Goal: Task Accomplishment & Management: Use online tool/utility

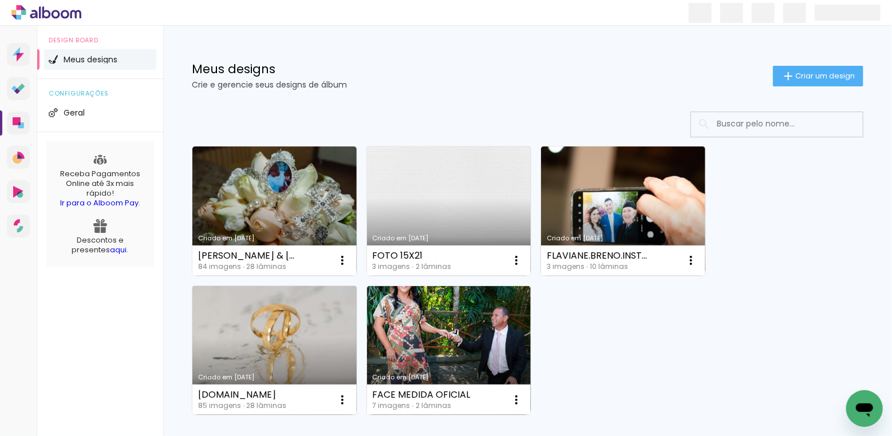
click at [285, 338] on link "Criado em [DATE]" at bounding box center [274, 350] width 164 height 129
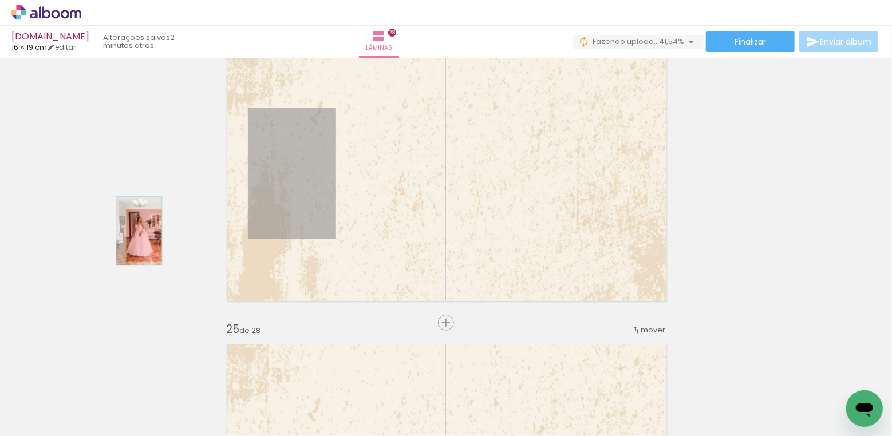
drag, startPoint x: 224, startPoint y: 219, endPoint x: 144, endPoint y: 236, distance: 82.0
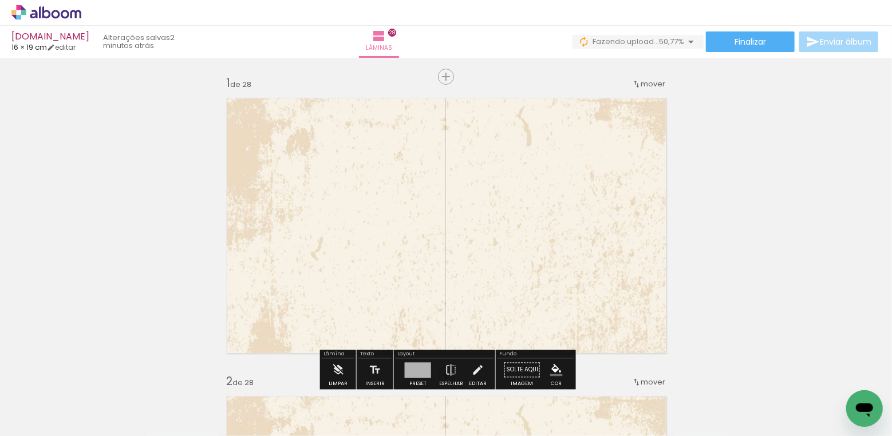
scroll to position [14, 0]
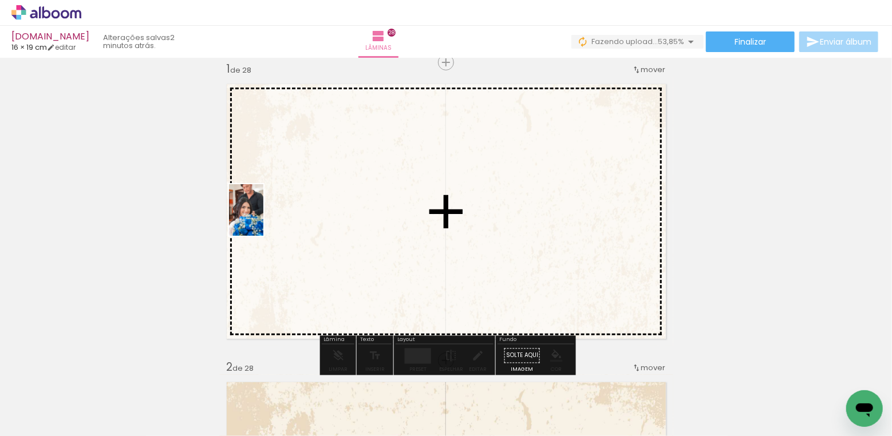
drag, startPoint x: 312, startPoint y: 392, endPoint x: 263, endPoint y: 219, distance: 179.7
click at [263, 219] on quentale-workspace at bounding box center [446, 218] width 892 height 436
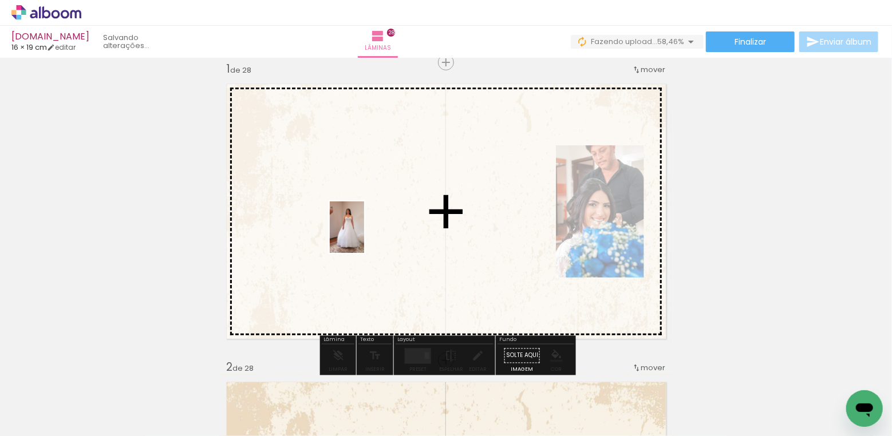
drag, startPoint x: 373, startPoint y: 331, endPoint x: 364, endPoint y: 236, distance: 95.5
click at [364, 236] on quentale-workspace at bounding box center [446, 218] width 892 height 436
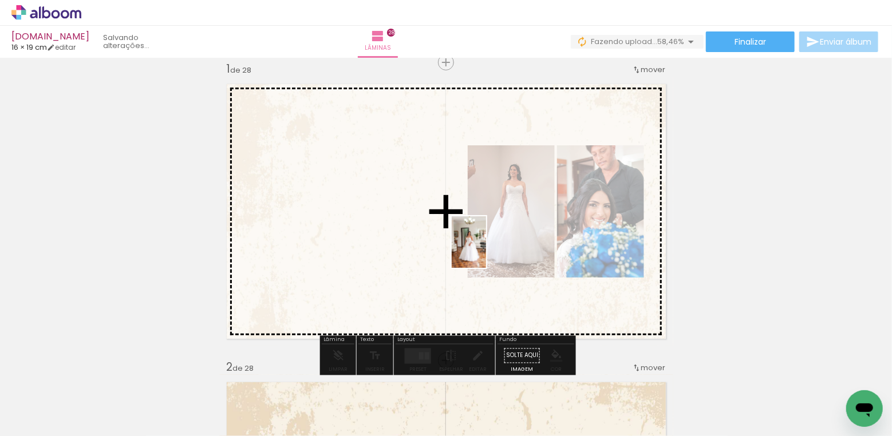
drag, startPoint x: 501, startPoint y: 380, endPoint x: 486, endPoint y: 251, distance: 130.2
click at [486, 251] on quentale-workspace at bounding box center [446, 218] width 892 height 436
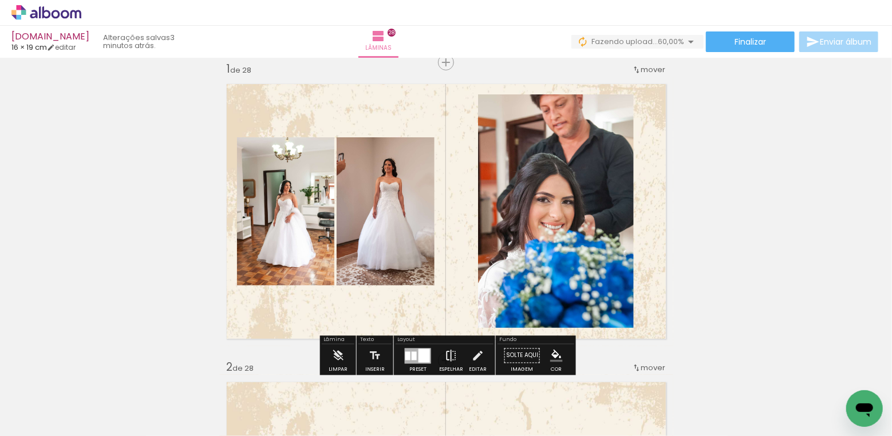
click at [448, 354] on iron-icon at bounding box center [451, 356] width 13 height 23
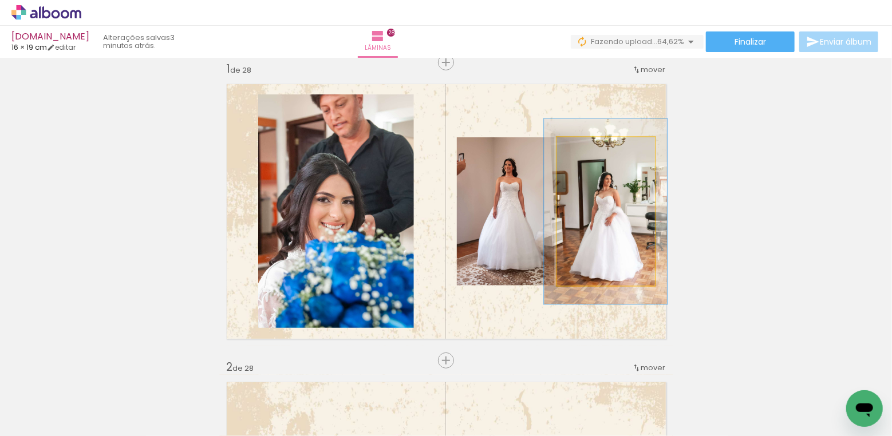
drag, startPoint x: 586, startPoint y: 147, endPoint x: 596, endPoint y: 144, distance: 10.3
type paper-slider "125"
click at [596, 144] on div at bounding box center [594, 149] width 18 height 18
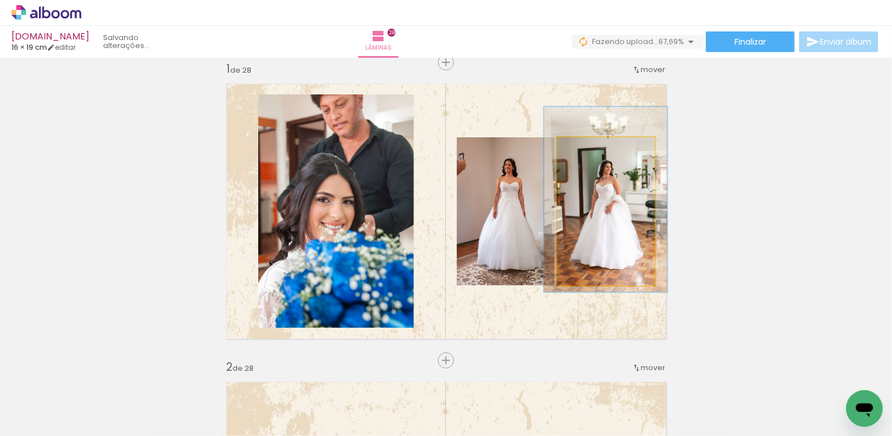
drag, startPoint x: 606, startPoint y: 194, endPoint x: 606, endPoint y: 182, distance: 12.0
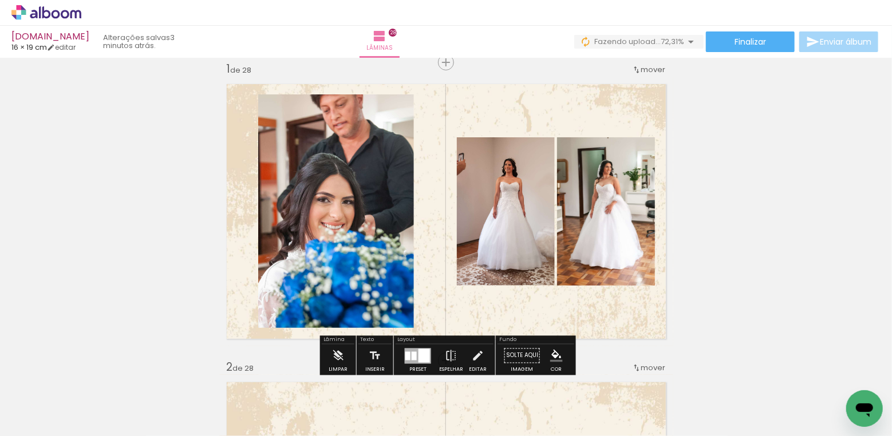
click at [377, 131] on paper-item at bounding box center [374, 133] width 21 height 8
click at [495, 193] on paper-item at bounding box center [493, 194] width 21 height 8
click at [594, 193] on paper-item at bounding box center [593, 194] width 21 height 8
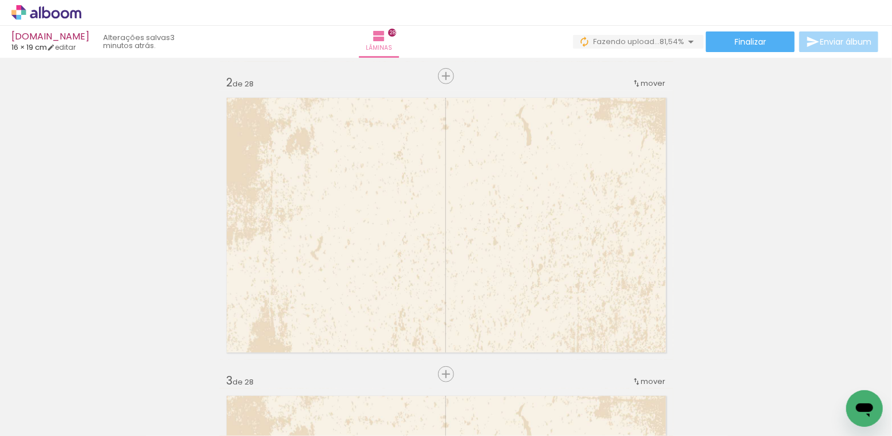
scroll to position [318, 0]
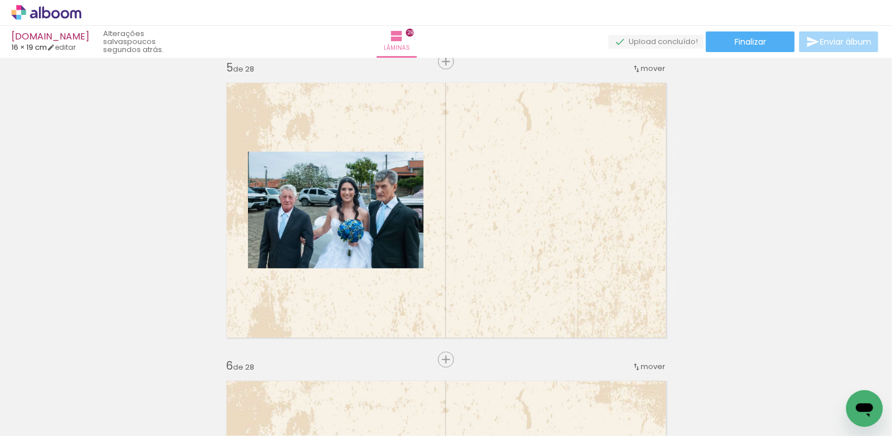
scroll to position [0, 515]
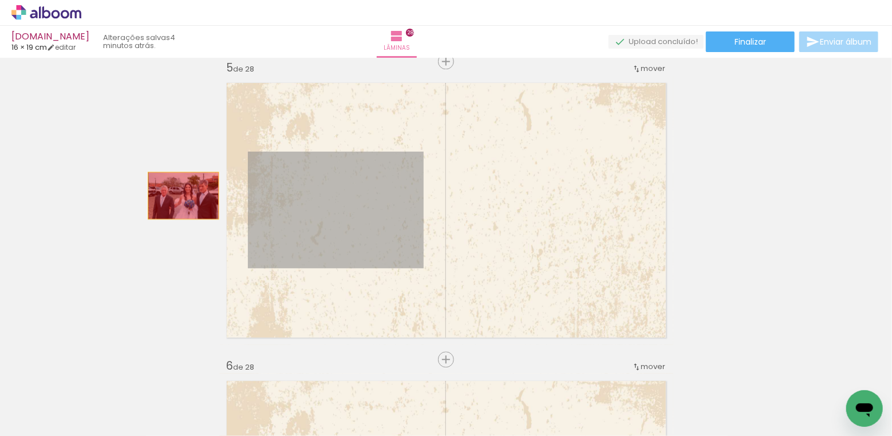
drag, startPoint x: 380, startPoint y: 233, endPoint x: 183, endPoint y: 195, distance: 200.6
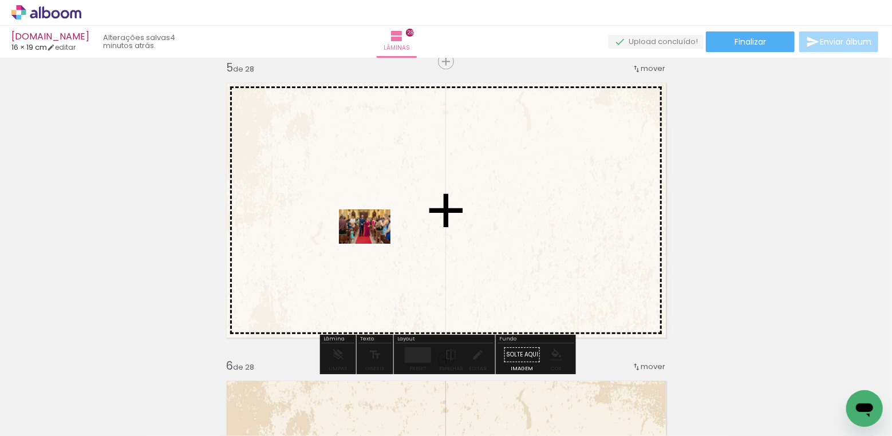
drag, startPoint x: 489, startPoint y: 400, endPoint x: 373, endPoint y: 244, distance: 194.0
click at [373, 244] on quentale-workspace at bounding box center [446, 218] width 892 height 436
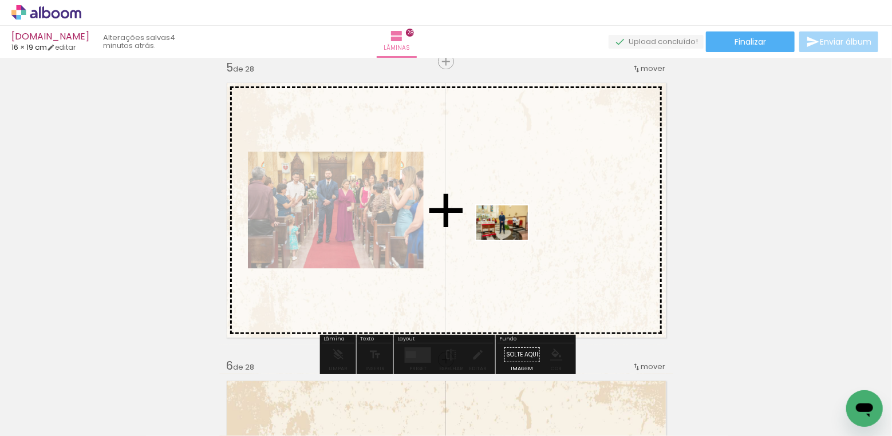
drag, startPoint x: 565, startPoint y: 391, endPoint x: 511, endPoint y: 240, distance: 160.1
click at [511, 240] on quentale-workspace at bounding box center [446, 218] width 892 height 436
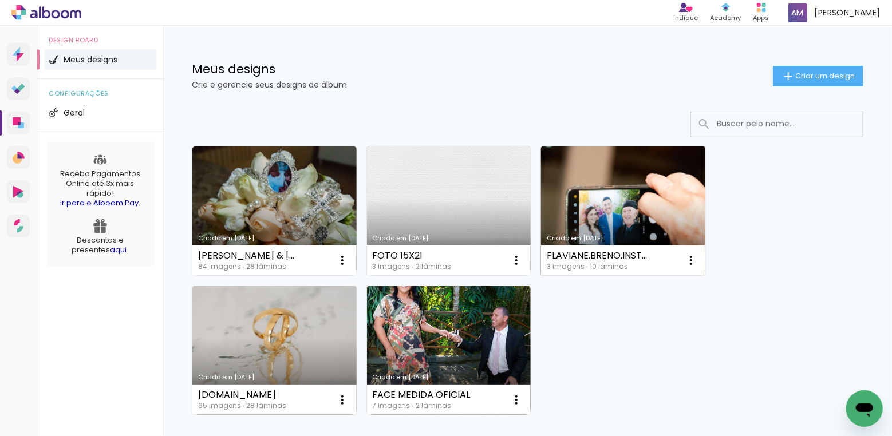
click at [630, 205] on link "Criado em [DATE]" at bounding box center [623, 211] width 164 height 129
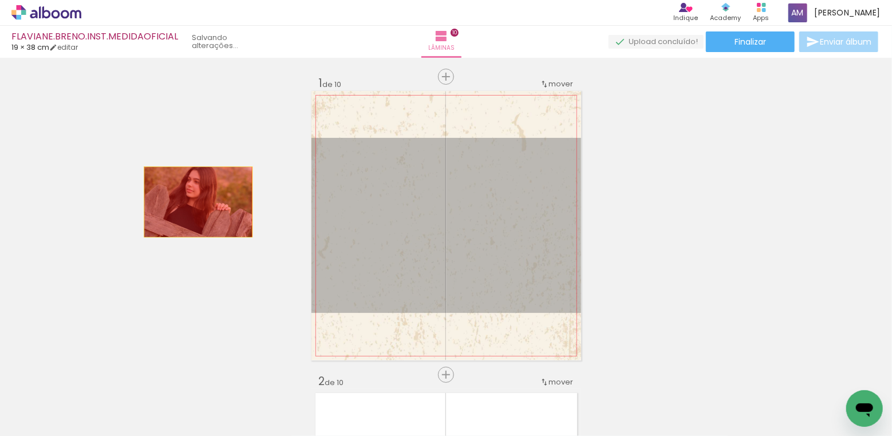
drag, startPoint x: 399, startPoint y: 235, endPoint x: 198, endPoint y: 202, distance: 203.6
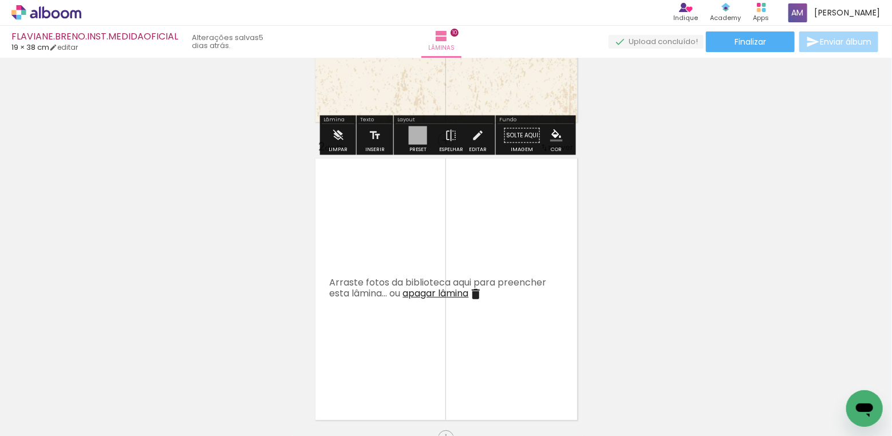
scroll to position [307, 0]
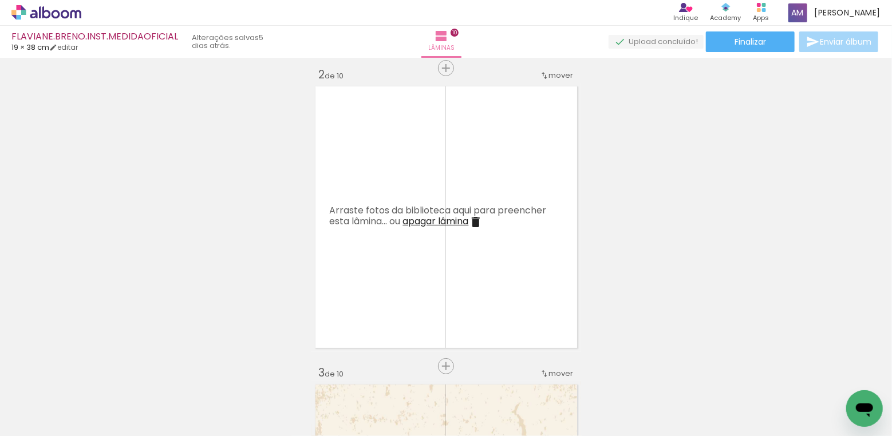
click at [160, 375] on iron-icon at bounding box center [154, 375] width 12 height 12
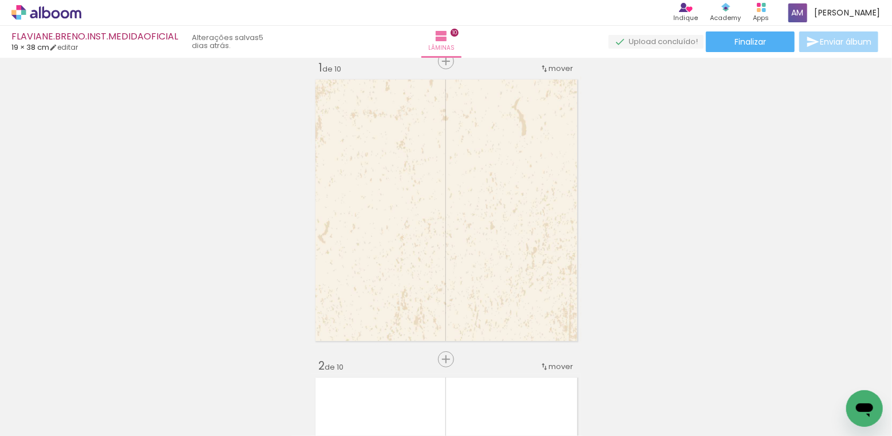
scroll to position [10, 0]
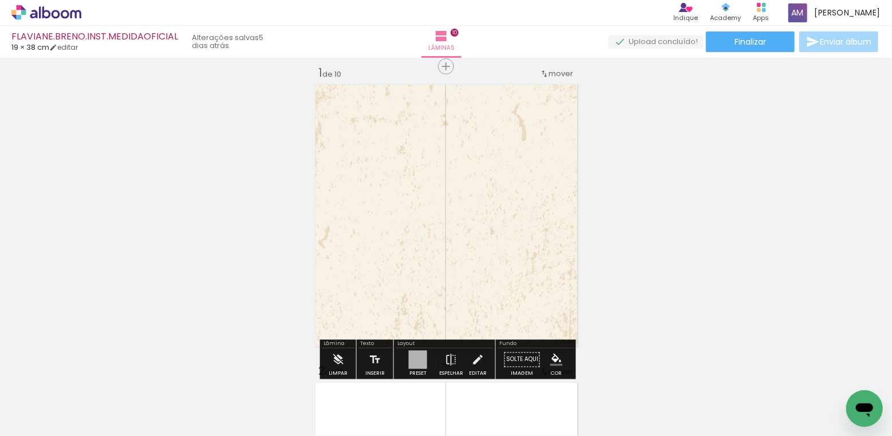
click at [41, 423] on span "Adicionar Fotos" at bounding box center [40, 421] width 34 height 13
click at [0, 0] on input "file" at bounding box center [0, 0] width 0 height 0
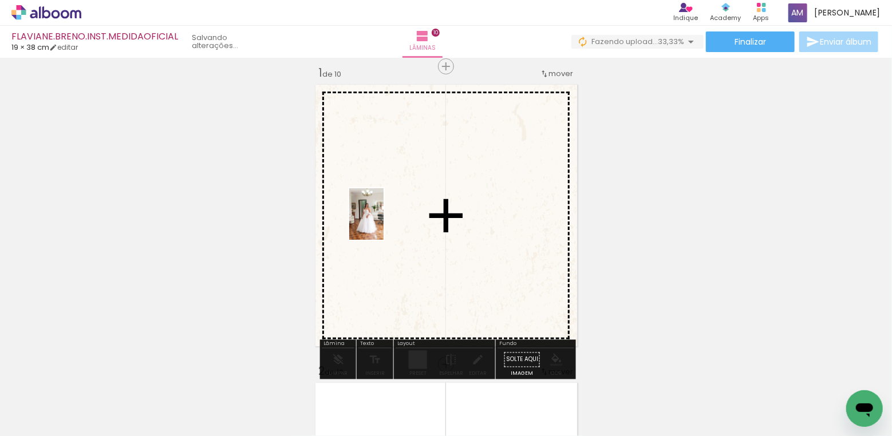
drag, startPoint x: 185, startPoint y: 385, endPoint x: 384, endPoint y: 223, distance: 256.4
click at [384, 223] on quentale-workspace at bounding box center [446, 218] width 892 height 436
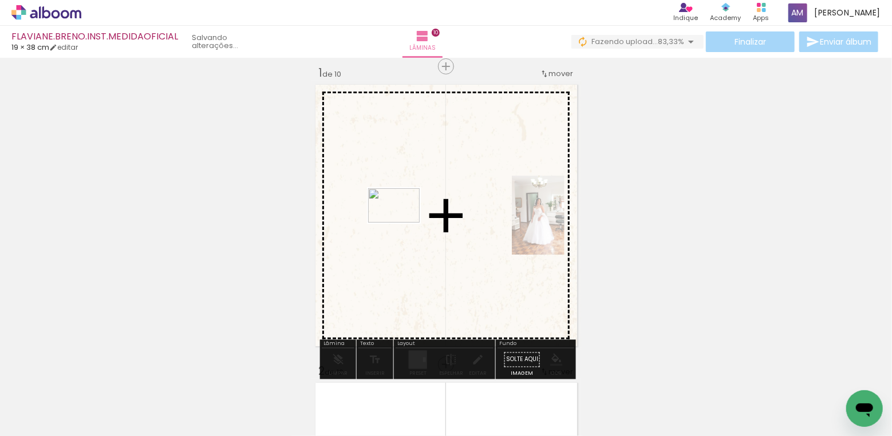
drag, startPoint x: 250, startPoint y: 389, endPoint x: 403, endPoint y: 223, distance: 226.2
click at [403, 223] on quentale-workspace at bounding box center [446, 218] width 892 height 436
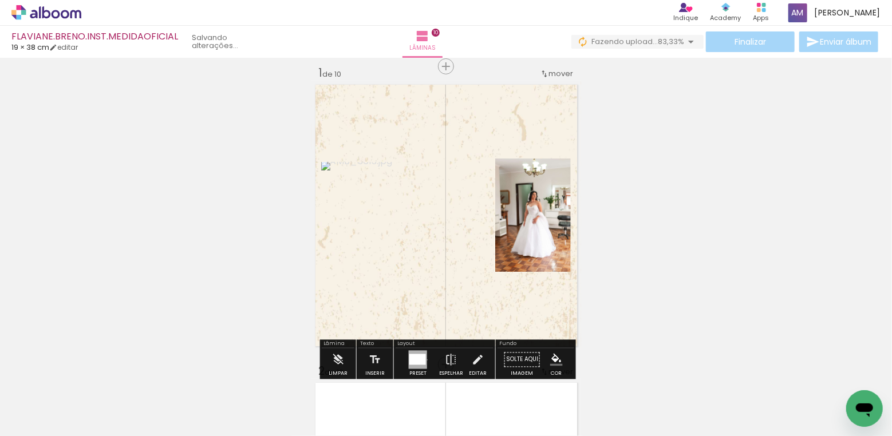
drag, startPoint x: 319, startPoint y: 390, endPoint x: 407, endPoint y: 230, distance: 182.5
click at [399, 253] on quentale-workspace at bounding box center [446, 218] width 892 height 436
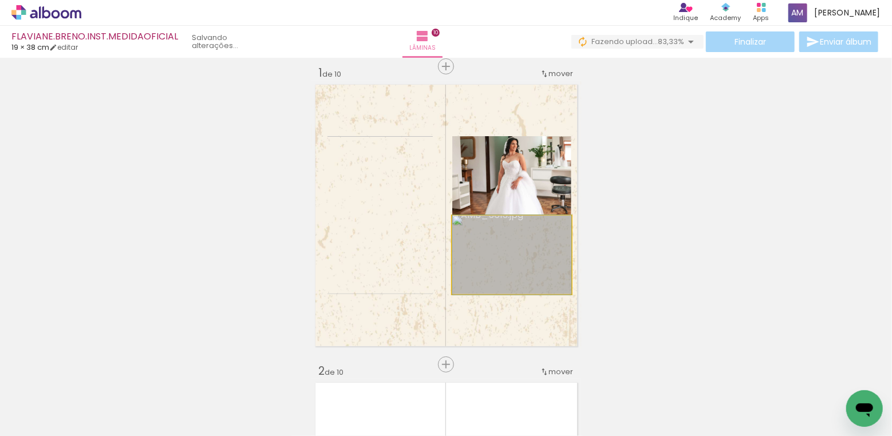
click at [0, 0] on slot at bounding box center [0, 0] width 0 height 0
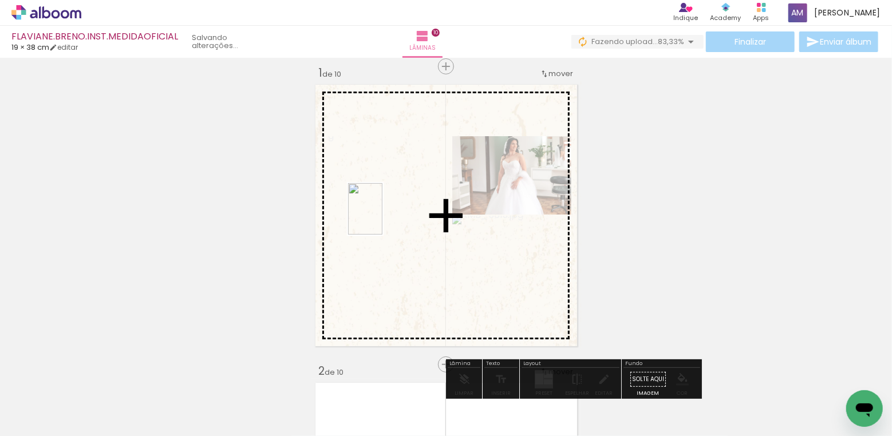
drag, startPoint x: 365, startPoint y: 404, endPoint x: 383, endPoint y: 218, distance: 187.5
click at [383, 218] on quentale-workspace at bounding box center [446, 218] width 892 height 436
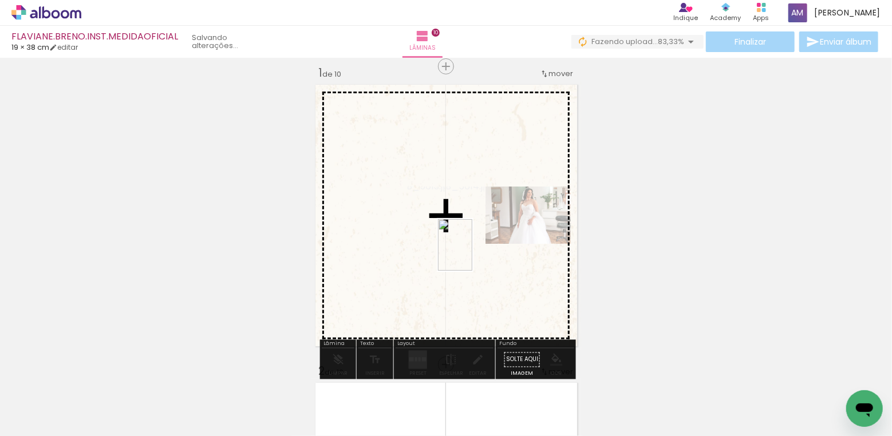
drag, startPoint x: 439, startPoint y: 400, endPoint x: 472, endPoint y: 254, distance: 150.3
click at [472, 254] on quentale-workspace at bounding box center [446, 218] width 892 height 436
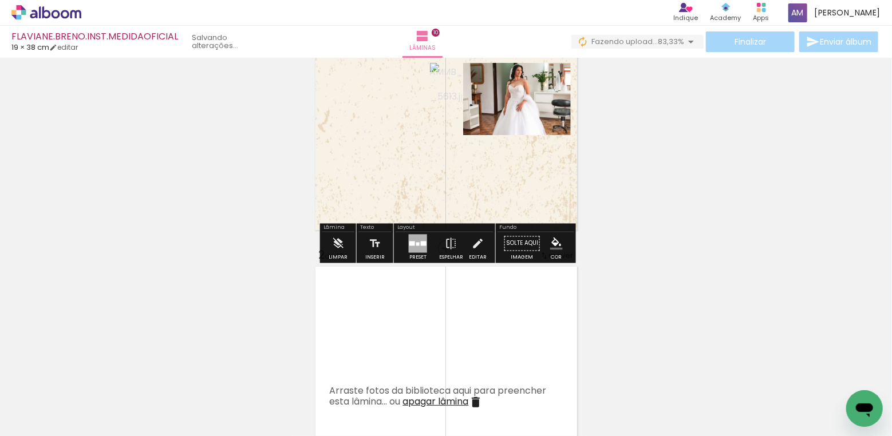
scroll to position [127, 0]
click at [416, 244] on div at bounding box center [417, 243] width 3 height 3
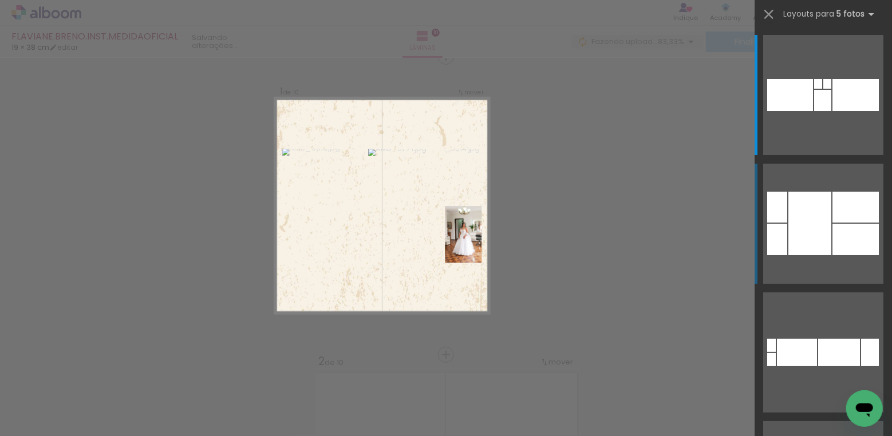
scroll to position [14, 0]
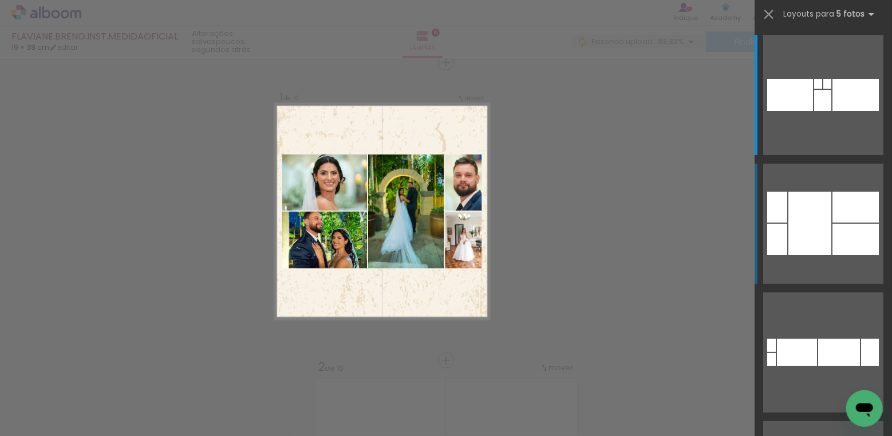
click at [854, 233] on div at bounding box center [856, 239] width 46 height 31
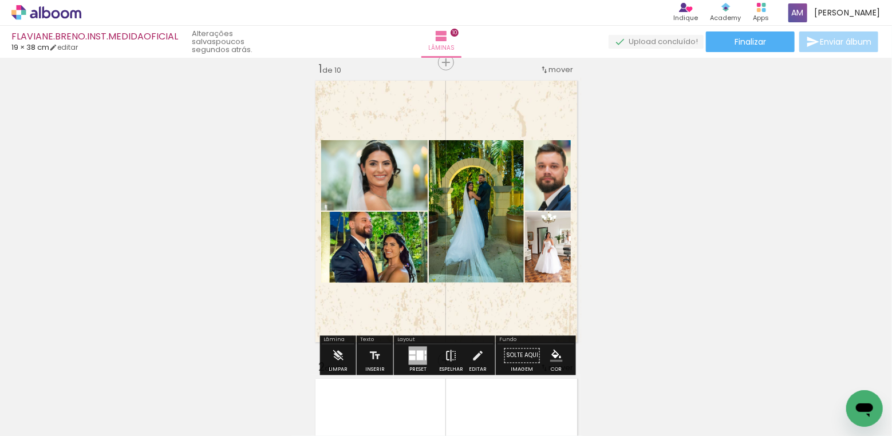
click at [452, 355] on iron-icon at bounding box center [451, 356] width 13 height 23
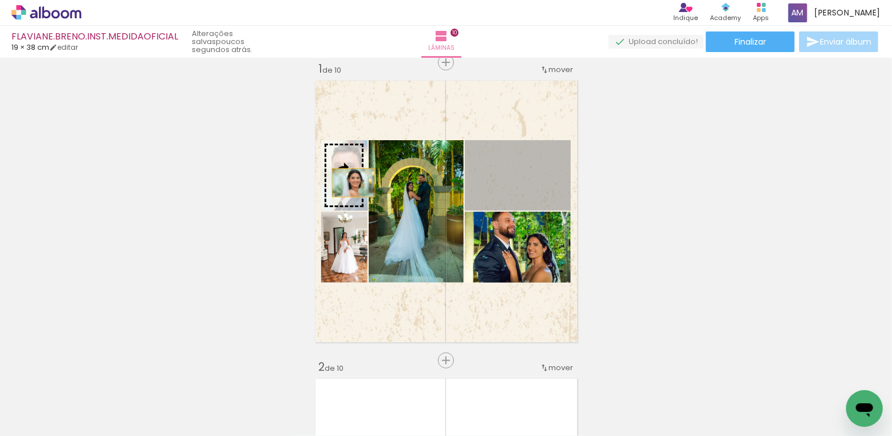
drag, startPoint x: 529, startPoint y: 189, endPoint x: 353, endPoint y: 183, distance: 175.9
click at [0, 0] on slot at bounding box center [0, 0] width 0 height 0
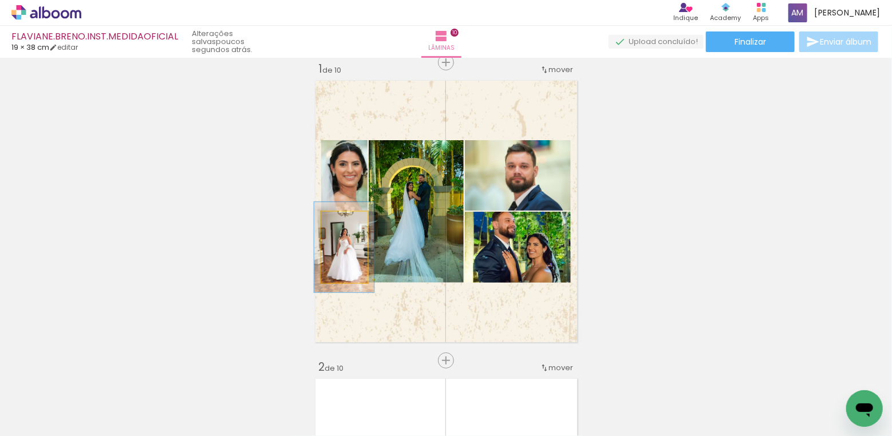
type paper-slider "127"
click at [344, 220] on div at bounding box center [343, 224] width 10 height 10
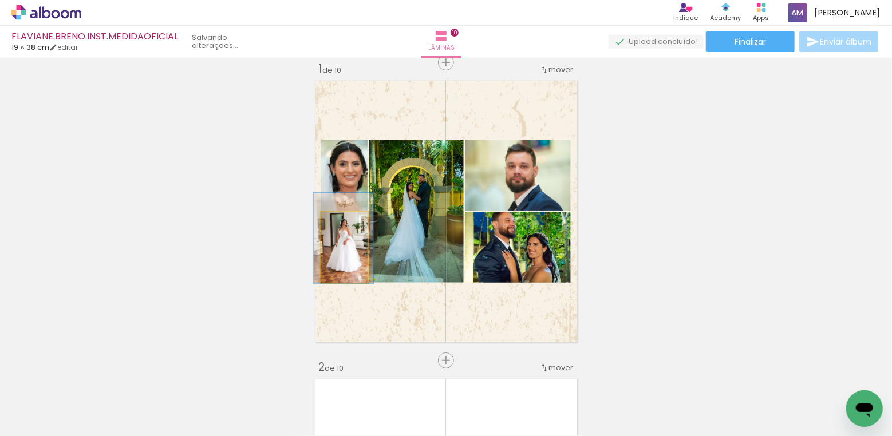
drag, startPoint x: 345, startPoint y: 253, endPoint x: 344, endPoint y: 243, distance: 9.2
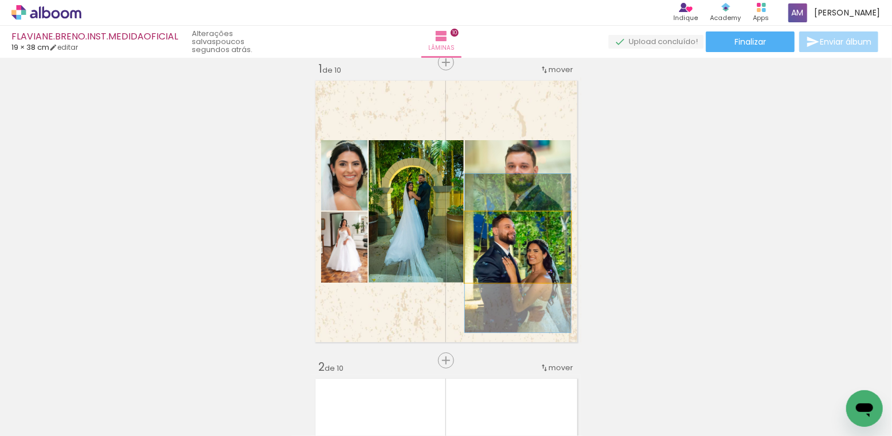
drag, startPoint x: 529, startPoint y: 242, endPoint x: 529, endPoint y: 249, distance: 6.3
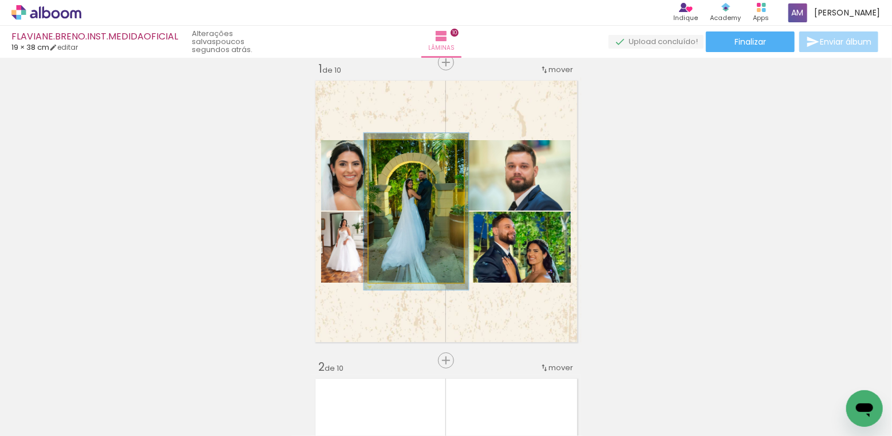
type paper-slider "110"
click at [401, 151] on div at bounding box center [399, 152] width 10 height 10
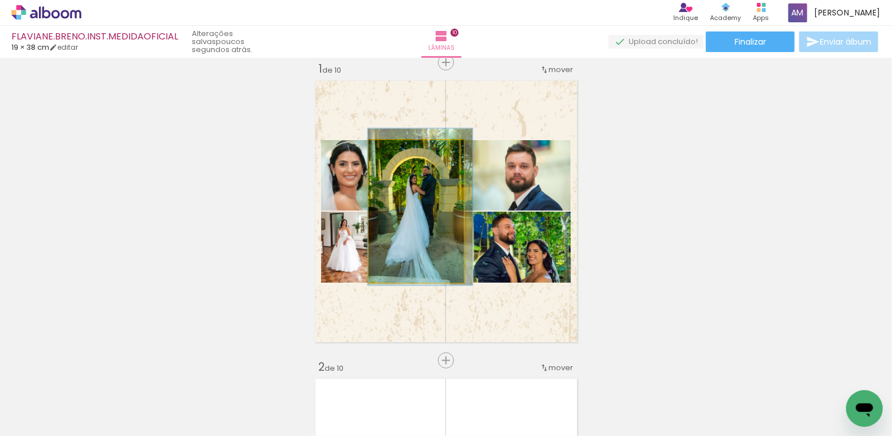
drag, startPoint x: 438, startPoint y: 193, endPoint x: 442, endPoint y: 188, distance: 6.1
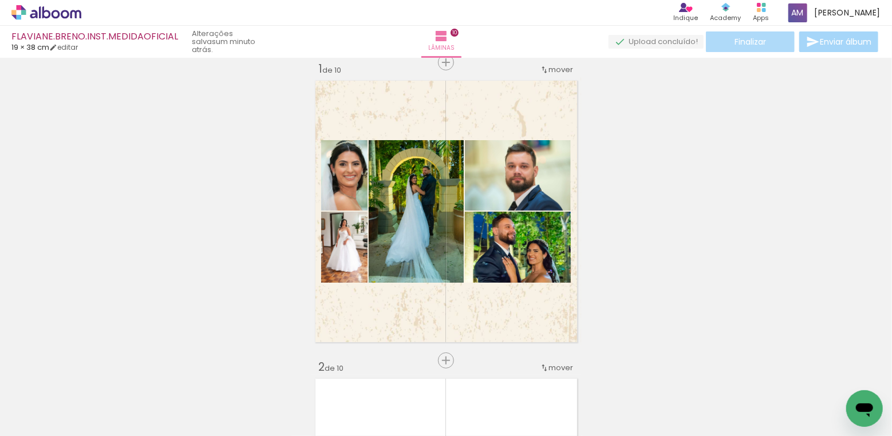
click at [744, 44] on span "Finalizar" at bounding box center [750, 42] width 31 height 8
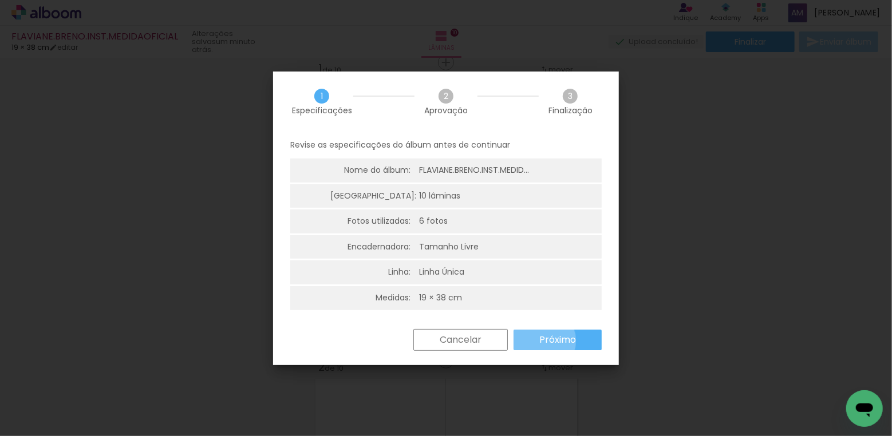
click at [0, 0] on slot "Próximo" at bounding box center [0, 0] width 0 height 0
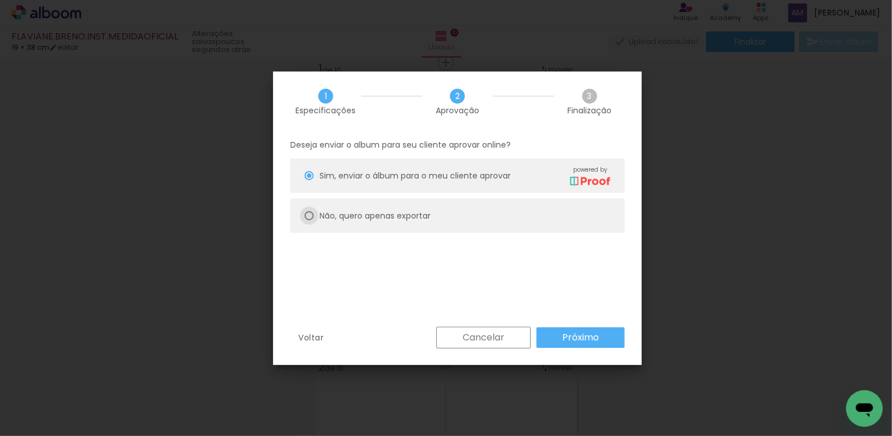
click at [313, 216] on div at bounding box center [309, 215] width 9 height 9
type paper-radio-button "on"
click at [0, 0] on slot "Próximo" at bounding box center [0, 0] width 0 height 0
type input "Alta, 300 DPI"
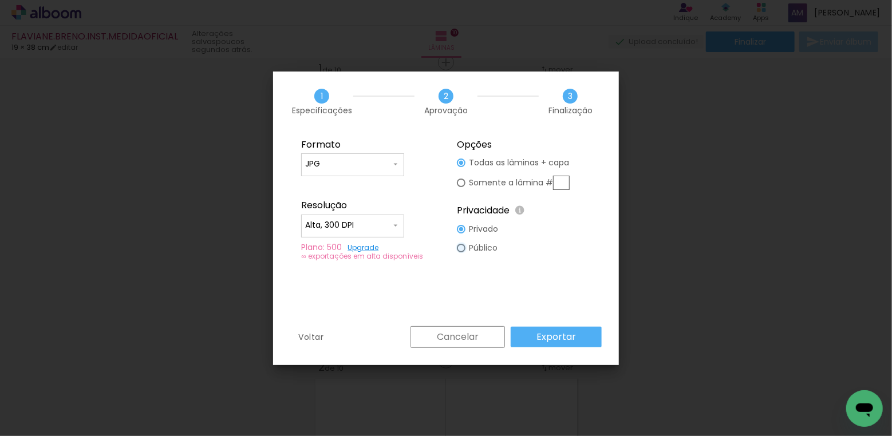
click at [459, 246] on div at bounding box center [461, 248] width 9 height 9
type paper-radio-button "on"
click at [564, 184] on input "text" at bounding box center [561, 183] width 17 height 14
type paper-radio-button "on"
type input "1"
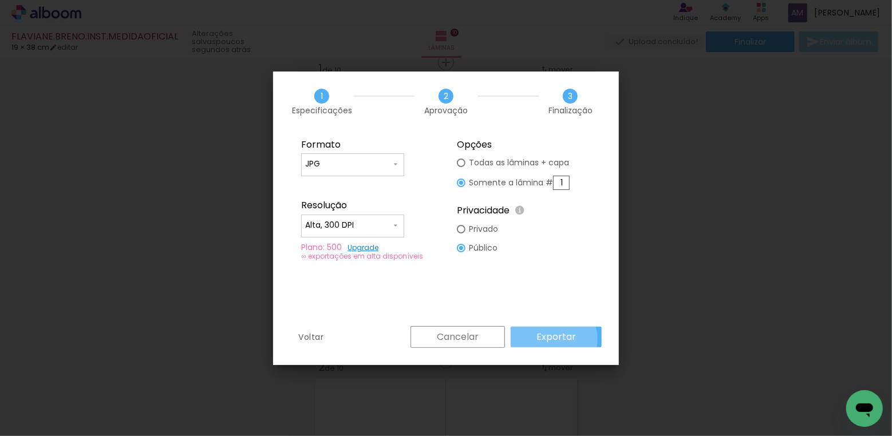
click at [0, 0] on slot "Exportar" at bounding box center [0, 0] width 0 height 0
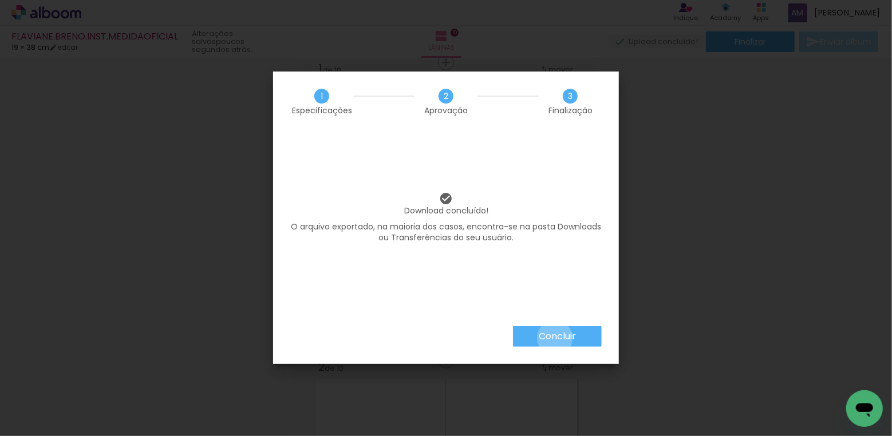
click at [0, 0] on slot "Concluir" at bounding box center [0, 0] width 0 height 0
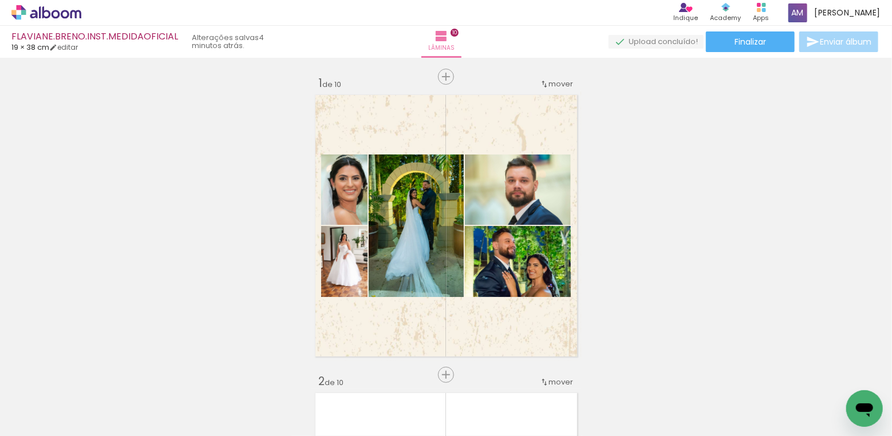
scroll to position [0, 0]
click at [66, 9] on icon at bounding box center [46, 12] width 70 height 15
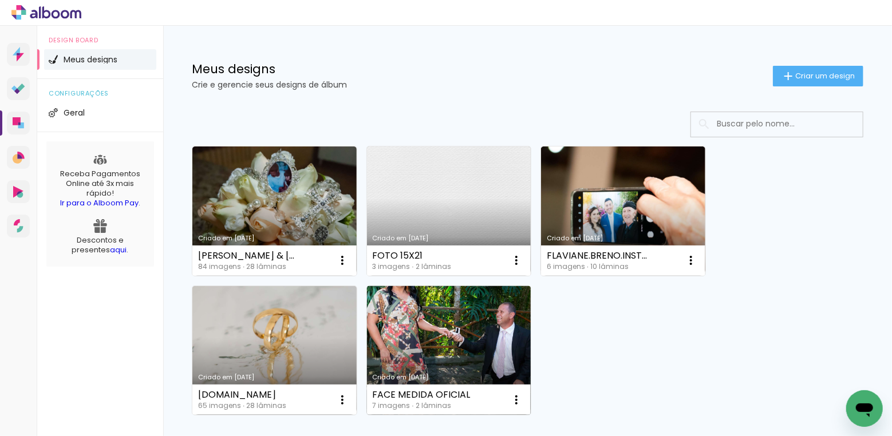
click at [459, 319] on link "Criado em [DATE]" at bounding box center [449, 350] width 164 height 129
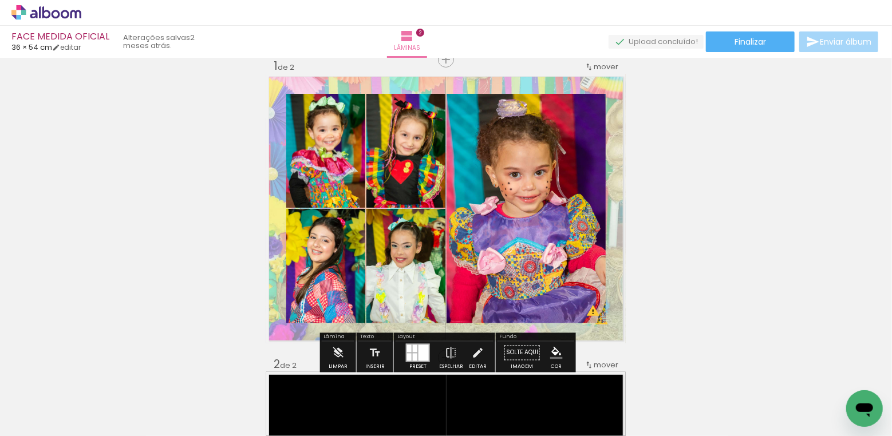
scroll to position [32, 0]
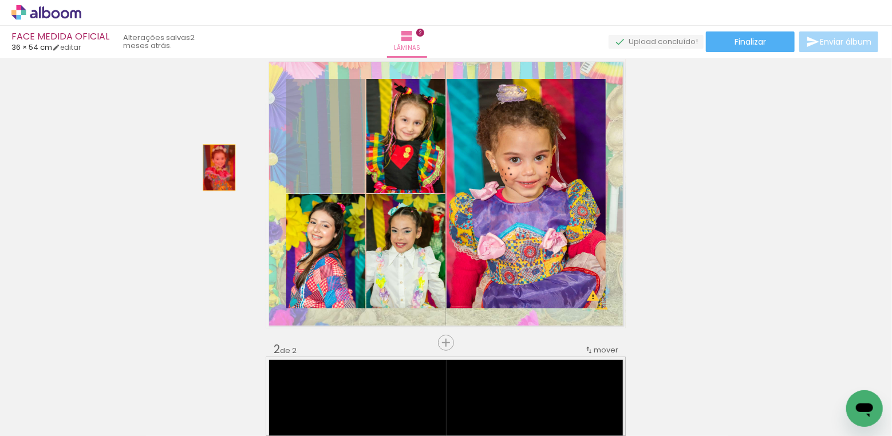
drag, startPoint x: 341, startPoint y: 152, endPoint x: 219, endPoint y: 168, distance: 122.5
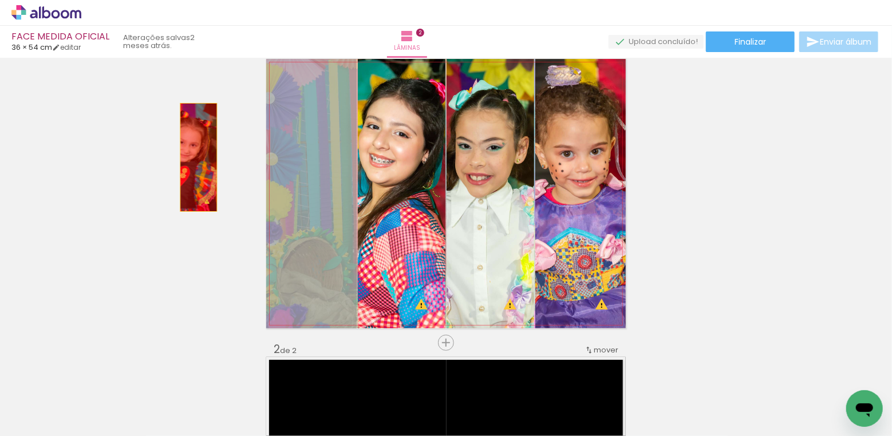
drag, startPoint x: 305, startPoint y: 183, endPoint x: 196, endPoint y: 157, distance: 111.3
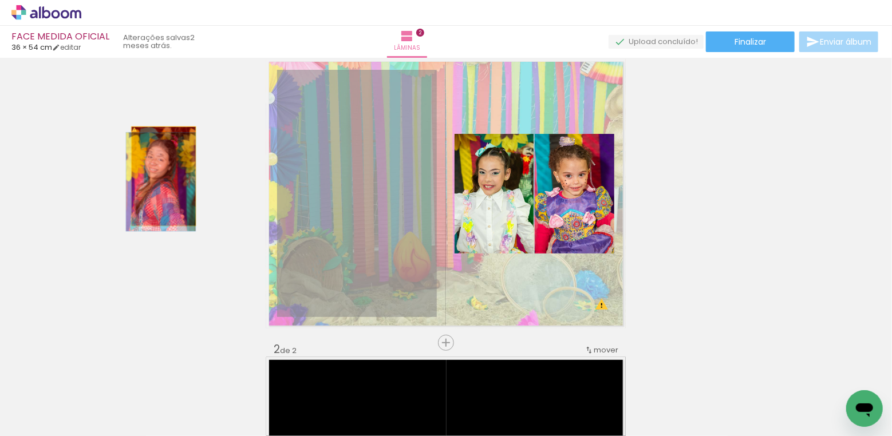
drag, startPoint x: 342, startPoint y: 203, endPoint x: 164, endPoint y: 176, distance: 180.6
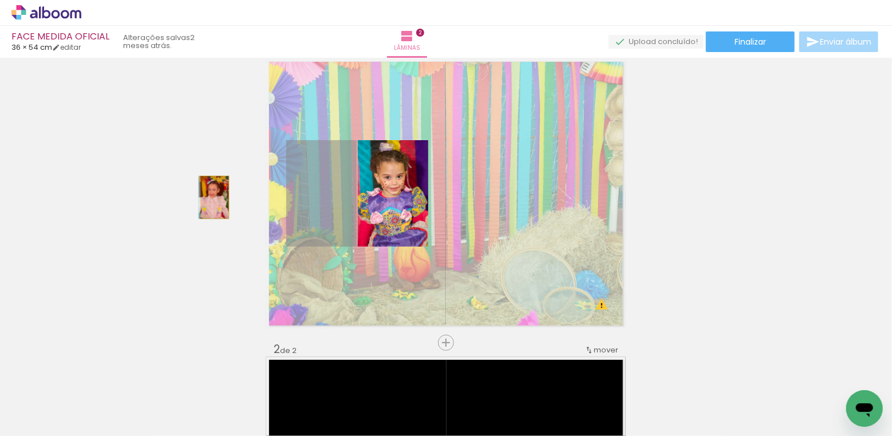
drag, startPoint x: 312, startPoint y: 199, endPoint x: 215, endPoint y: 198, distance: 97.4
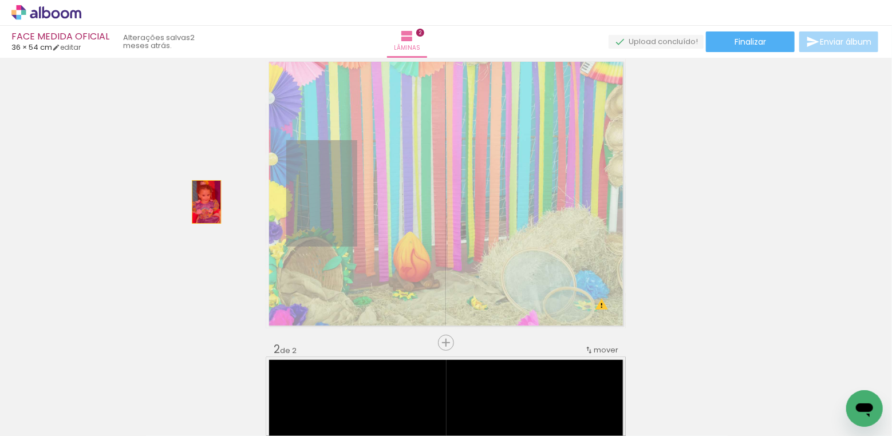
drag, startPoint x: 318, startPoint y: 206, endPoint x: 206, endPoint y: 202, distance: 111.8
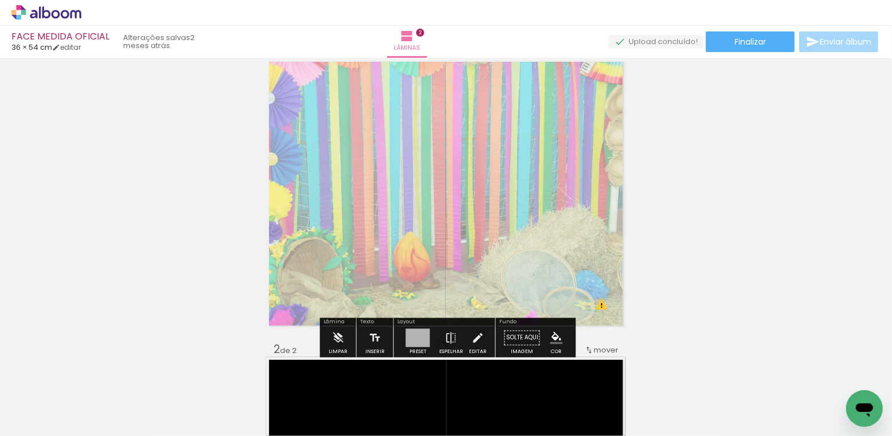
drag, startPoint x: 346, startPoint y: 224, endPoint x: 226, endPoint y: 218, distance: 121.0
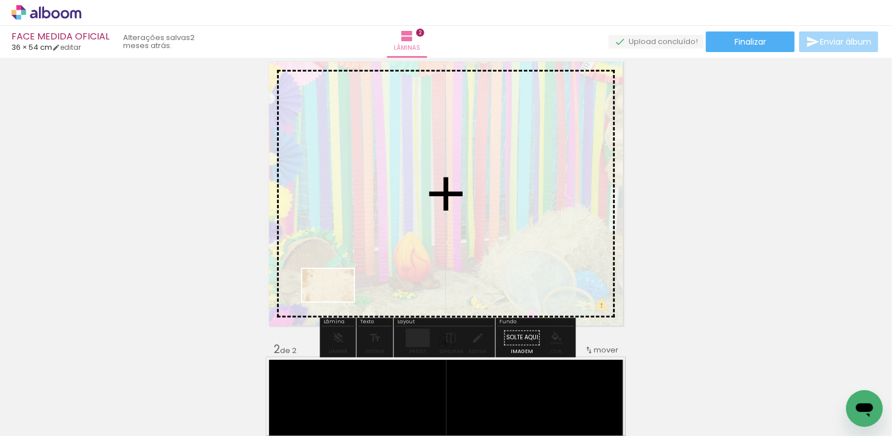
drag, startPoint x: 125, startPoint y: 392, endPoint x: 341, endPoint y: 300, distance: 235.3
click at [341, 300] on quentale-workspace at bounding box center [446, 218] width 892 height 436
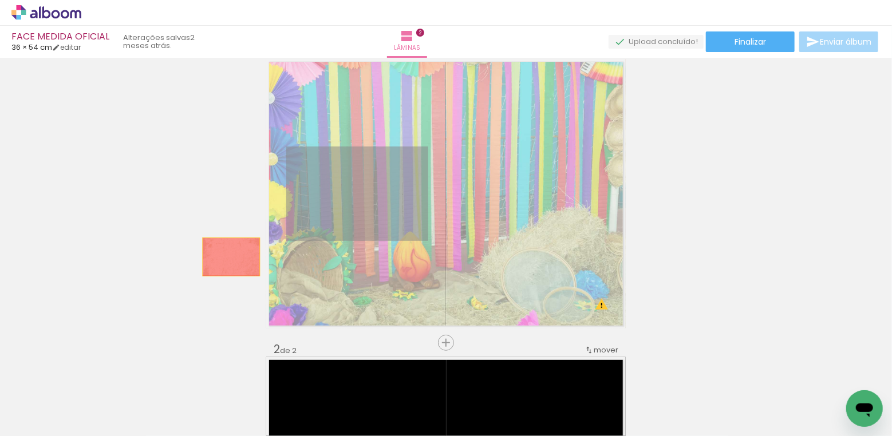
drag, startPoint x: 372, startPoint y: 206, endPoint x: 231, endPoint y: 257, distance: 150.0
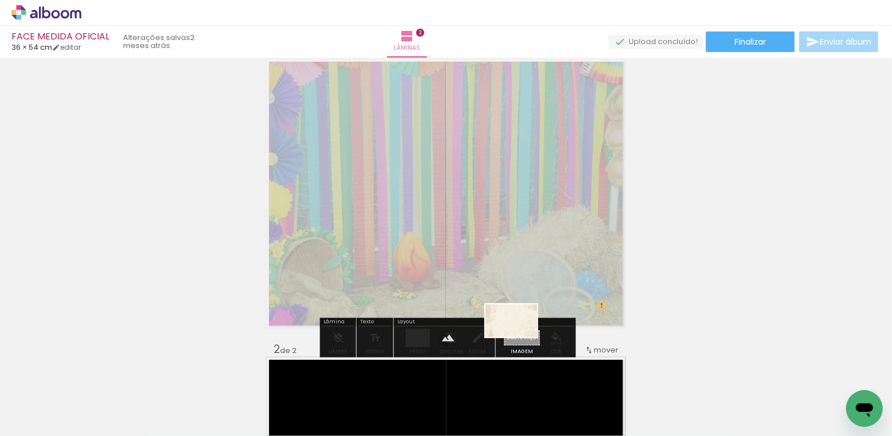
drag, startPoint x: 126, startPoint y: 400, endPoint x: 520, endPoint y: 339, distance: 398.7
click at [520, 339] on quentale-workspace at bounding box center [446, 218] width 892 height 436
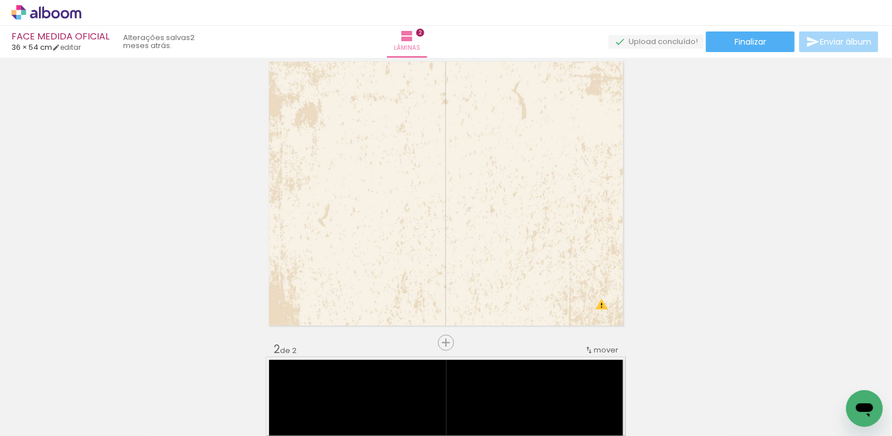
click at [155, 375] on iron-icon at bounding box center [154, 375] width 12 height 12
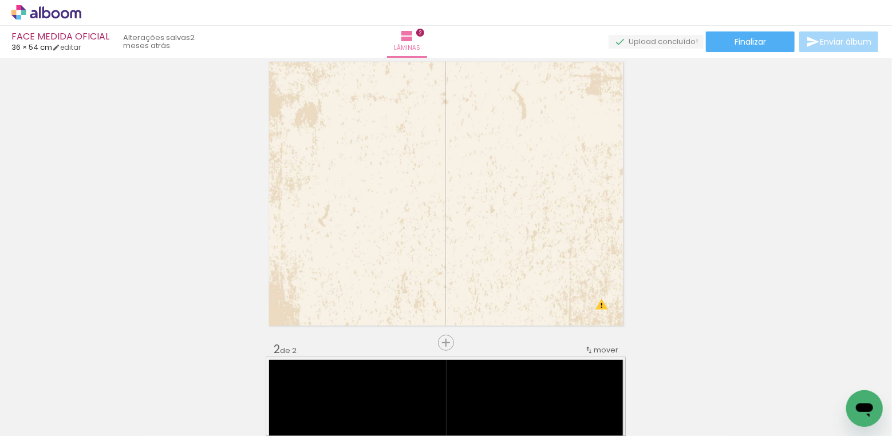
click at [155, 375] on iron-icon at bounding box center [154, 375] width 12 height 12
click at [47, 422] on span "Adicionar Fotos" at bounding box center [40, 421] width 34 height 13
click at [0, 0] on input "file" at bounding box center [0, 0] width 0 height 0
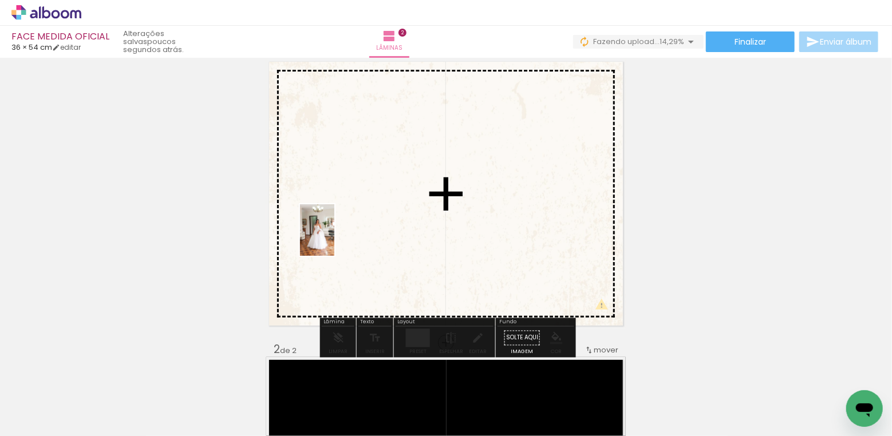
drag, startPoint x: 184, startPoint y: 387, endPoint x: 334, endPoint y: 239, distance: 211.0
click at [334, 239] on quentale-workspace at bounding box center [446, 218] width 892 height 436
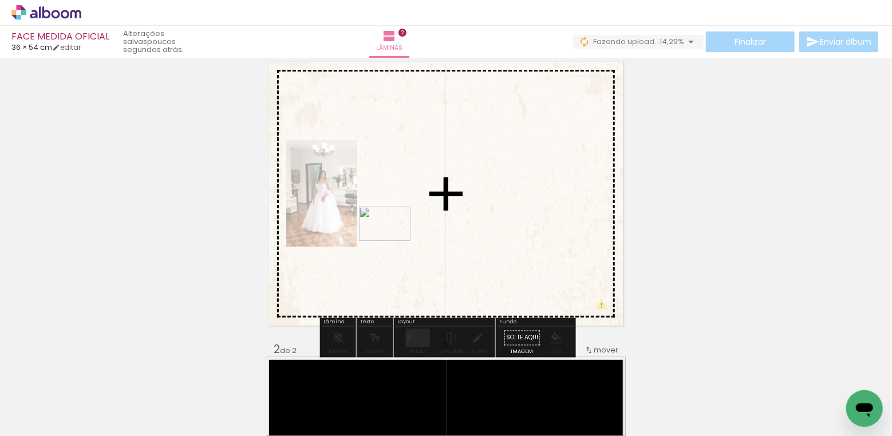
drag, startPoint x: 259, startPoint y: 388, endPoint x: 417, endPoint y: 202, distance: 244.1
click at [417, 202] on quentale-workspace at bounding box center [446, 218] width 892 height 436
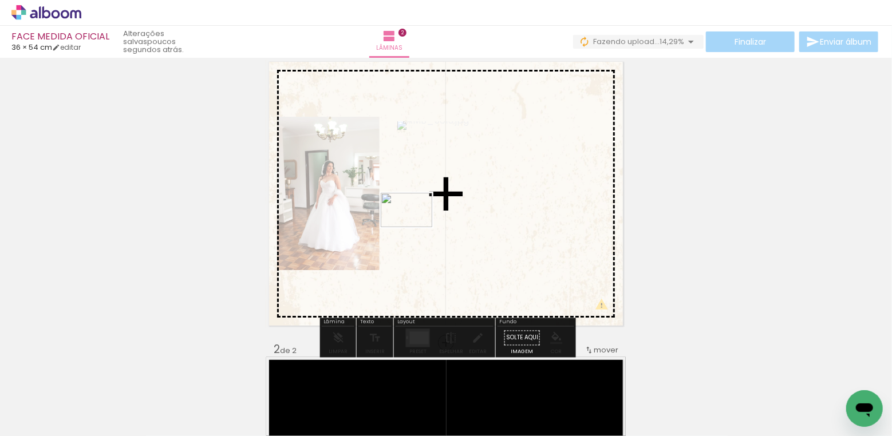
drag, startPoint x: 317, startPoint y: 393, endPoint x: 415, endPoint y: 227, distance: 193.1
click at [415, 227] on quentale-workspace at bounding box center [446, 218] width 892 height 436
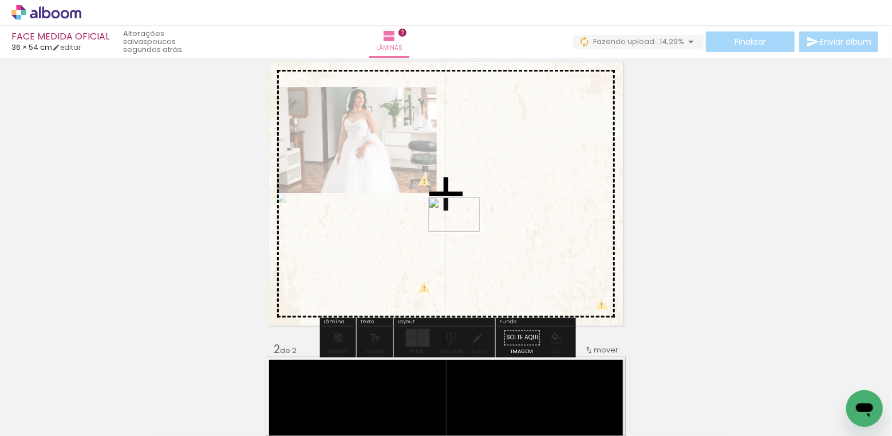
drag, startPoint x: 386, startPoint y: 391, endPoint x: 463, endPoint y: 231, distance: 177.2
click at [463, 231] on quentale-workspace at bounding box center [446, 218] width 892 height 436
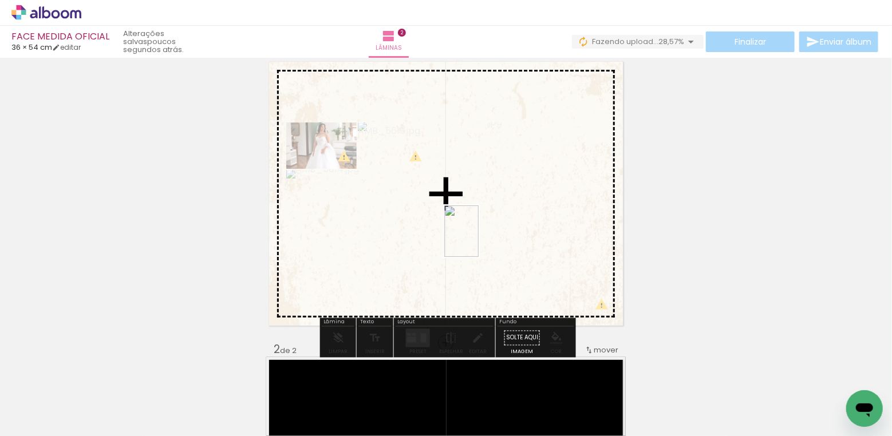
drag, startPoint x: 447, startPoint y: 385, endPoint x: 479, endPoint y: 240, distance: 148.3
click at [479, 240] on quentale-workspace at bounding box center [446, 218] width 892 height 436
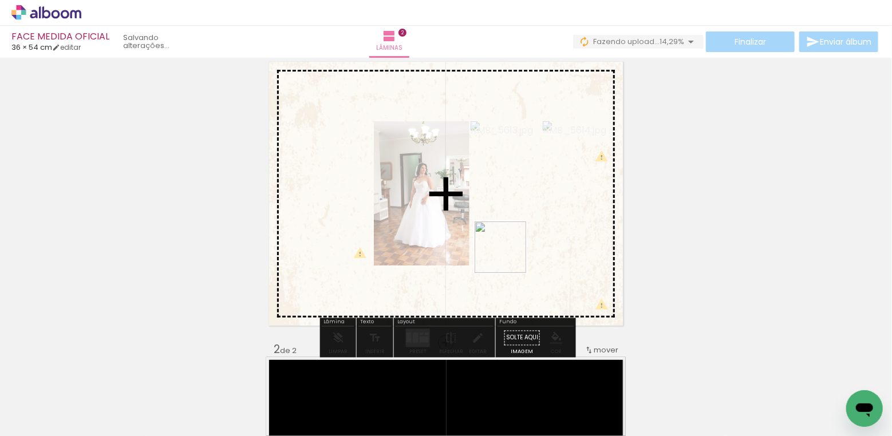
drag, startPoint x: 508, startPoint y: 388, endPoint x: 506, endPoint y: 207, distance: 181.6
click at [506, 207] on quentale-workspace at bounding box center [446, 218] width 892 height 436
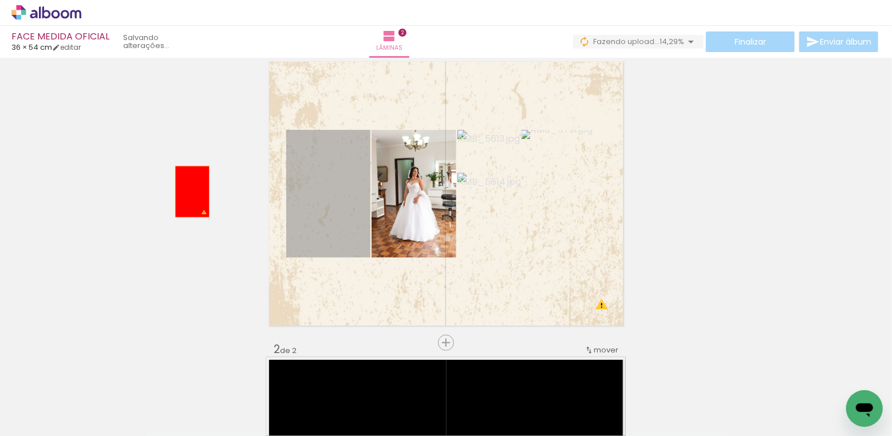
drag, startPoint x: 334, startPoint y: 210, endPoint x: 192, endPoint y: 192, distance: 142.6
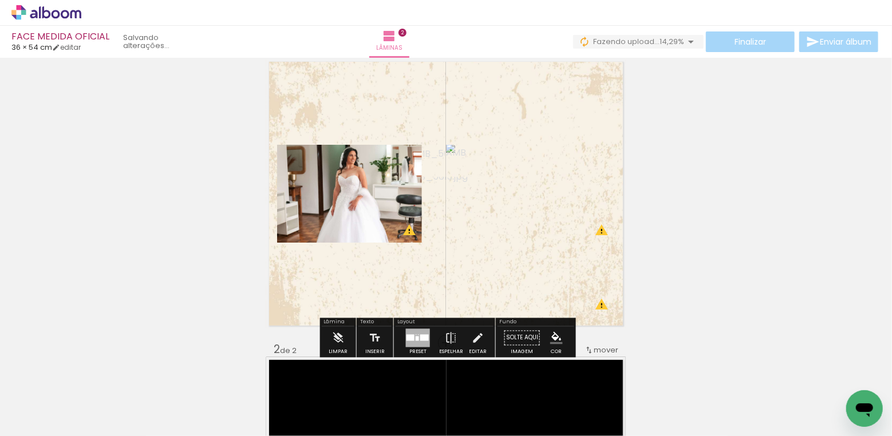
click at [417, 341] on div at bounding box center [418, 338] width 24 height 18
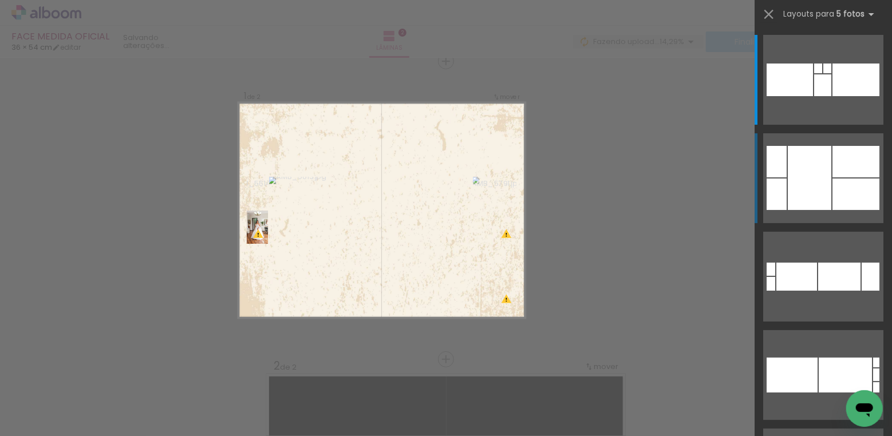
scroll to position [14, 0]
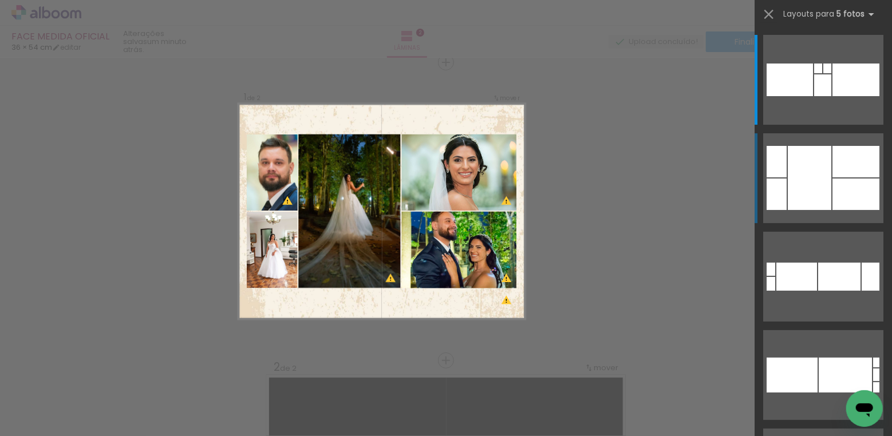
click at [818, 189] on div at bounding box center [810, 178] width 44 height 64
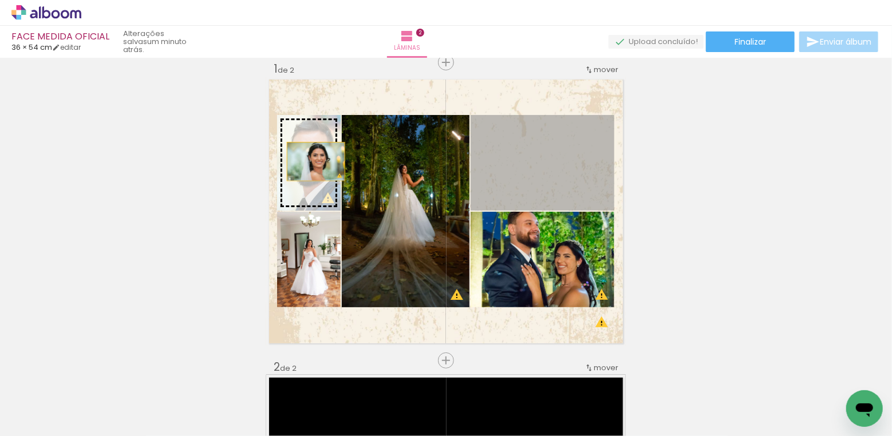
drag, startPoint x: 565, startPoint y: 175, endPoint x: 316, endPoint y: 161, distance: 249.5
click at [0, 0] on slot at bounding box center [0, 0] width 0 height 0
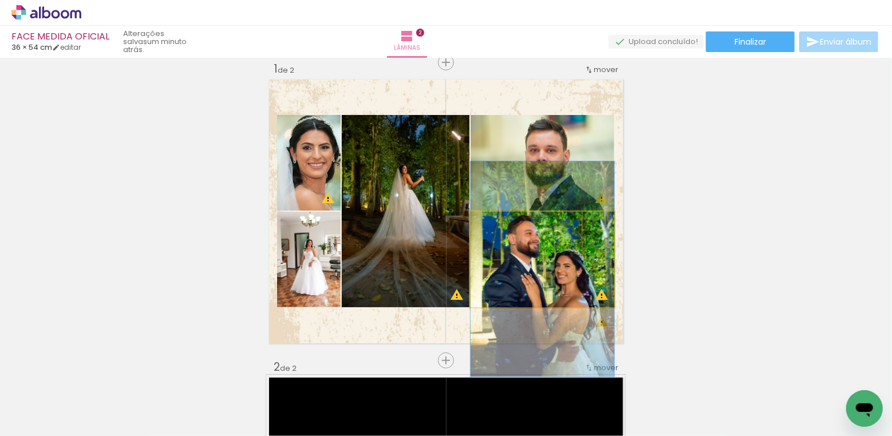
drag, startPoint x: 556, startPoint y: 259, endPoint x: 553, endPoint y: 269, distance: 10.1
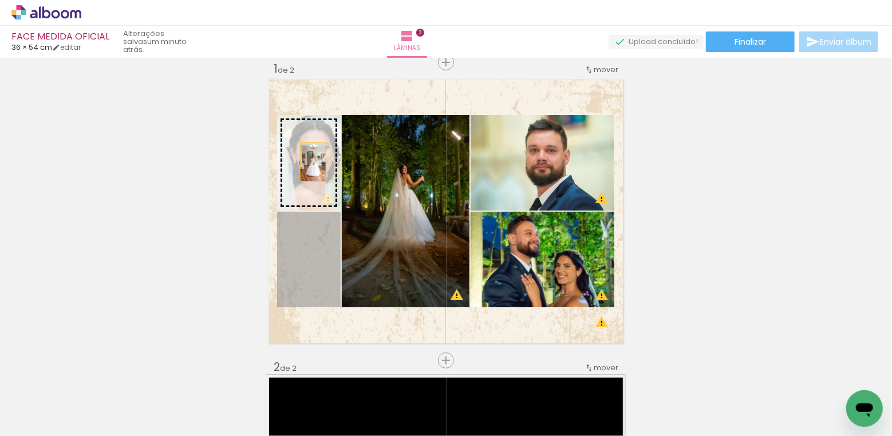
drag, startPoint x: 332, startPoint y: 268, endPoint x: 313, endPoint y: 162, distance: 107.5
click at [0, 0] on slot at bounding box center [0, 0] width 0 height 0
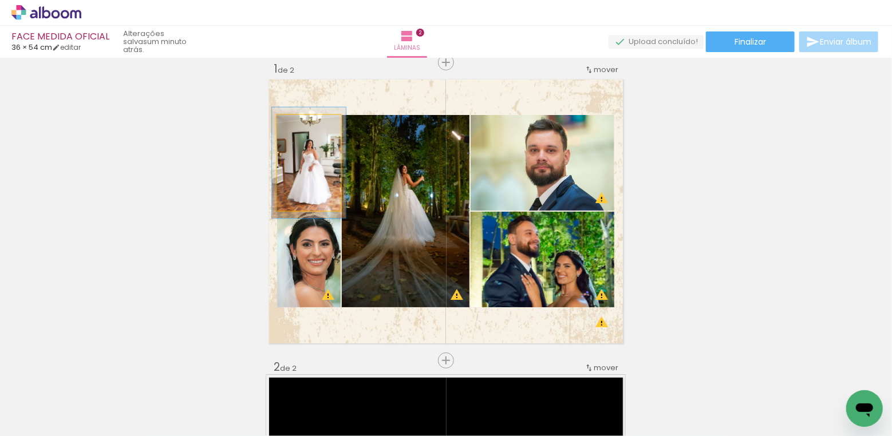
type paper-slider "116"
click at [304, 126] on div at bounding box center [304, 127] width 10 height 10
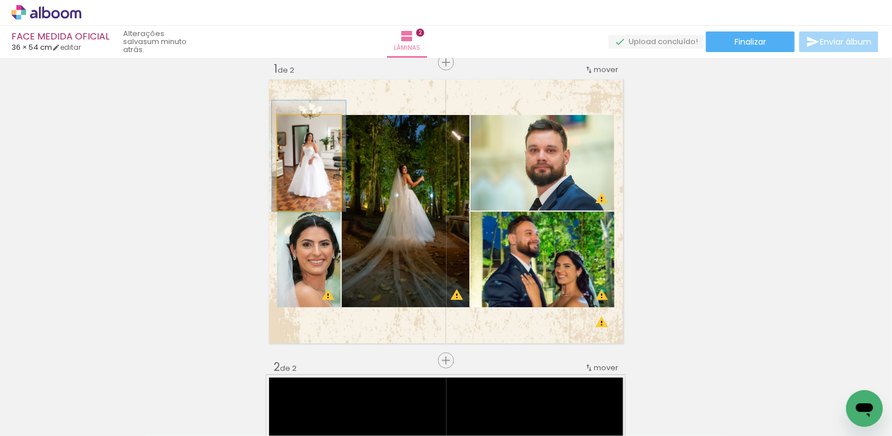
drag, startPoint x: 300, startPoint y: 176, endPoint x: 300, endPoint y: 169, distance: 6.9
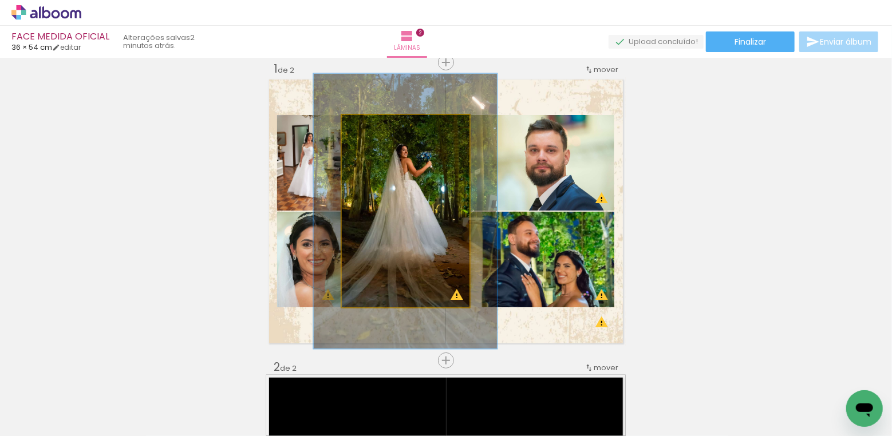
drag, startPoint x: 370, startPoint y: 127, endPoint x: 387, endPoint y: 124, distance: 17.3
type paper-slider "143"
click at [387, 124] on div at bounding box center [386, 127] width 10 height 10
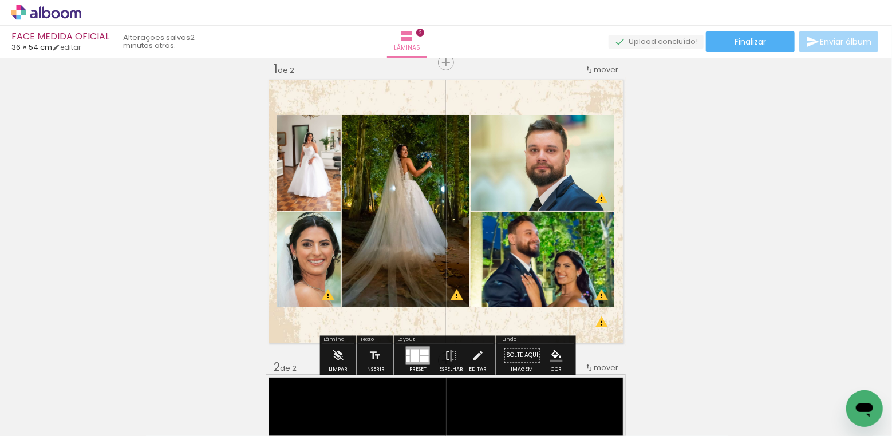
click at [313, 171] on paper-item at bounding box center [314, 172] width 21 height 8
click at [314, 267] on paper-item at bounding box center [314, 269] width 21 height 8
click at [589, 152] on paper-item at bounding box center [587, 154] width 21 height 8
click at [589, 248] on paper-item at bounding box center [587, 251] width 21 height 8
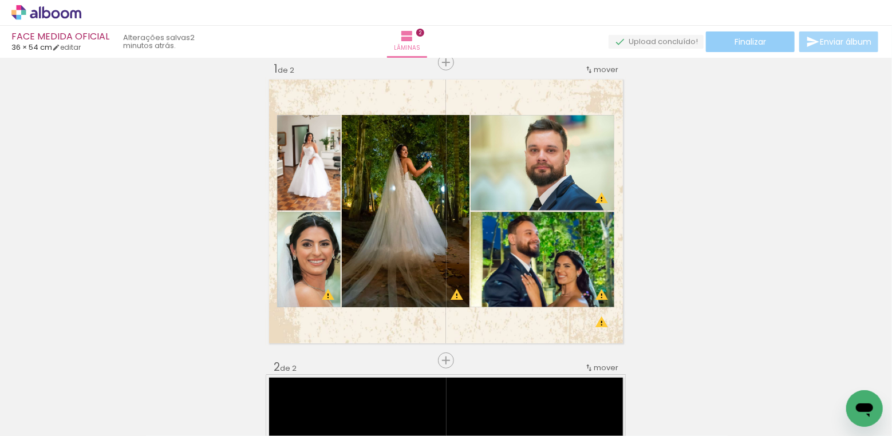
click at [744, 40] on span "Finalizar" at bounding box center [750, 42] width 31 height 8
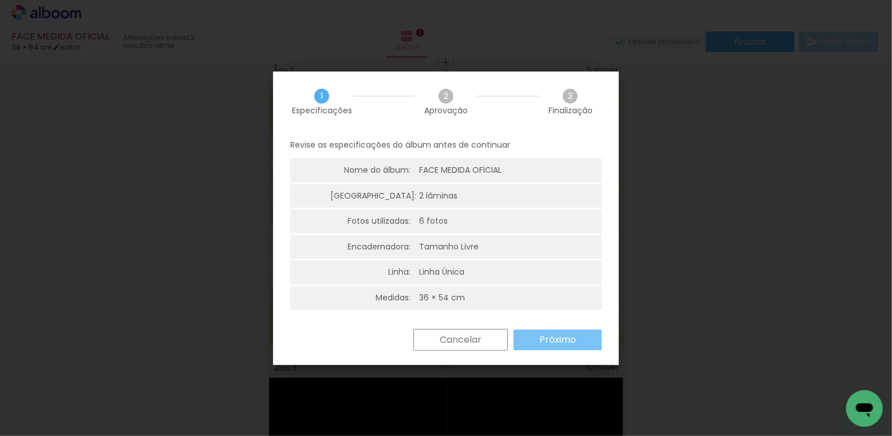
click at [0, 0] on slot "Próximo" at bounding box center [0, 0] width 0 height 0
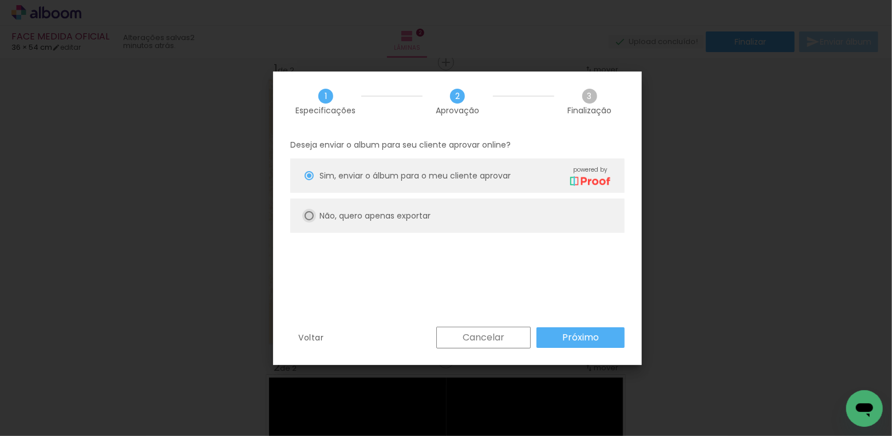
click at [307, 215] on div at bounding box center [309, 215] width 9 height 9
type paper-radio-button "on"
click at [0, 0] on slot "Próximo" at bounding box center [0, 0] width 0 height 0
type input "Alta, 300 DPI"
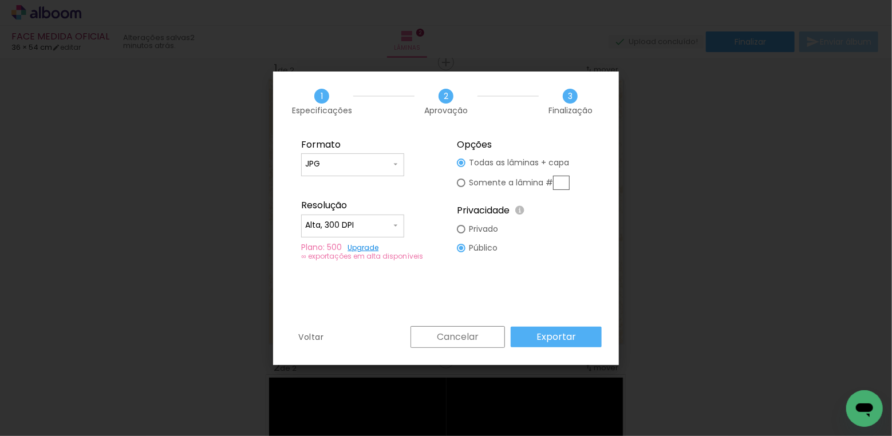
click at [568, 178] on input "text" at bounding box center [561, 183] width 17 height 14
type paper-radio-button "on"
type input "1"
click at [0, 0] on slot "Exportar" at bounding box center [0, 0] width 0 height 0
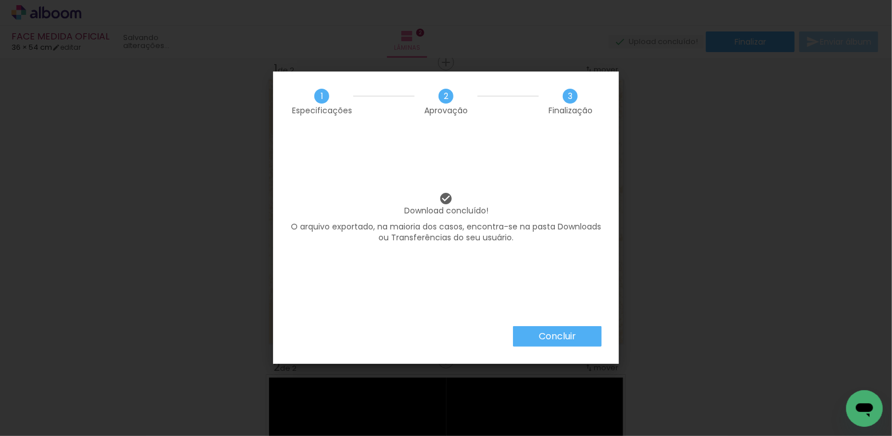
click at [0, 0] on slot "Concluir" at bounding box center [0, 0] width 0 height 0
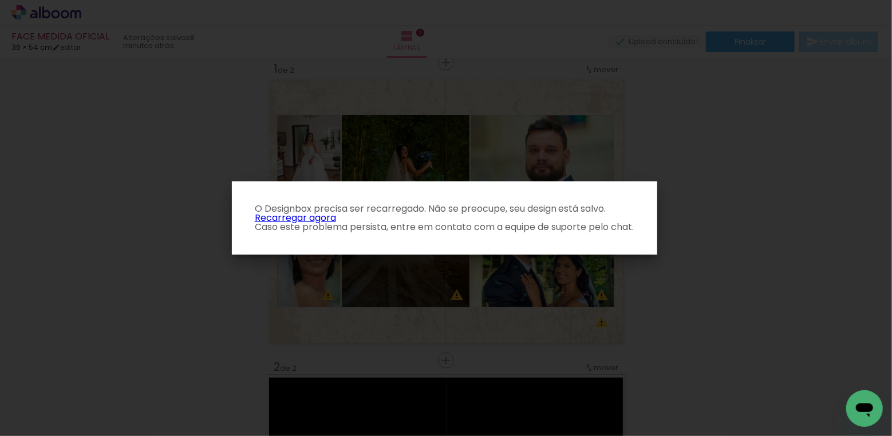
click at [317, 219] on link "Recarregar agora" at bounding box center [295, 217] width 81 height 13
